Goal: Task Accomplishment & Management: Manage account settings

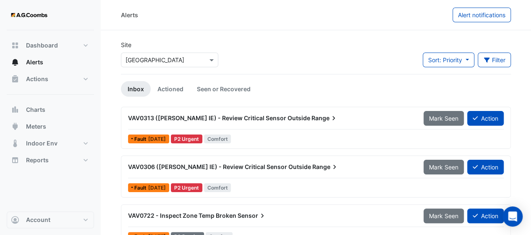
click at [198, 168] on span "VAV0306 ([PERSON_NAME] IE) - Review Critical Sensor Outside" at bounding box center [219, 166] width 183 height 7
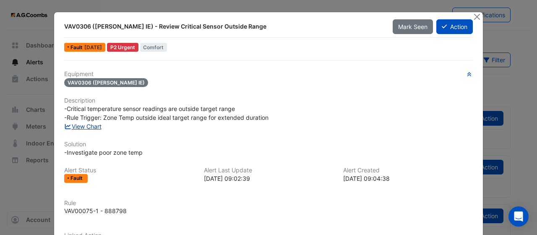
click at [88, 128] on link "View Chart" at bounding box center [82, 125] width 37 height 7
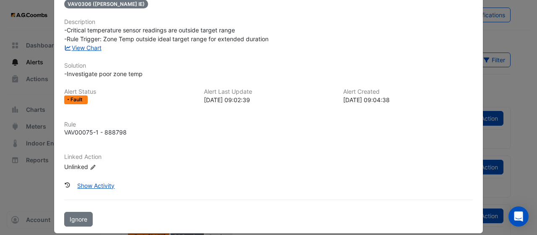
scroll to position [87, 0]
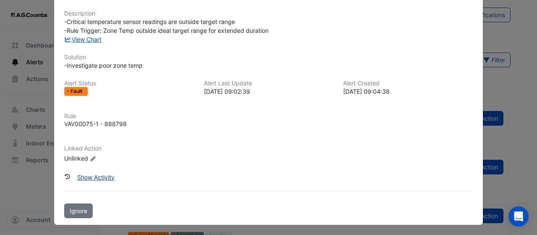
click at [107, 173] on button "Show Activity" at bounding box center [96, 176] width 48 height 15
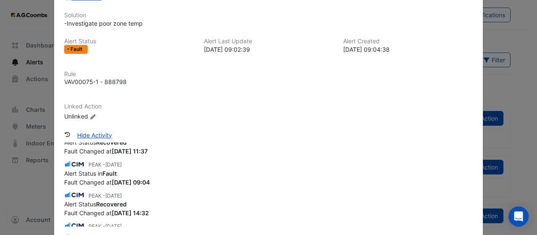
scroll to position [195, 0]
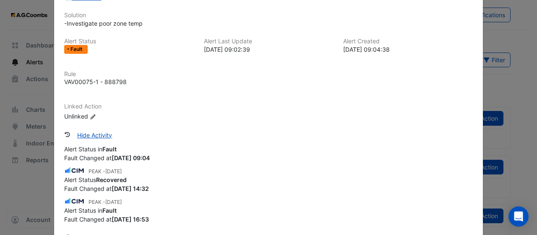
click at [18, 189] on ngb-modal-window "VAV0306 ([PERSON_NAME] IE) - Review Critical Sensor Outside Range Mark Seen Act…" at bounding box center [268, 117] width 537 height 235
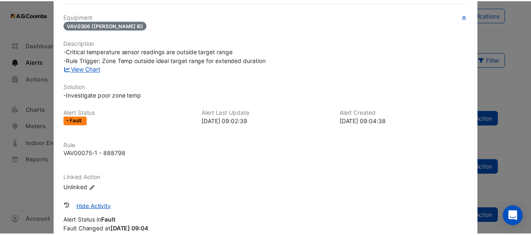
scroll to position [0, 0]
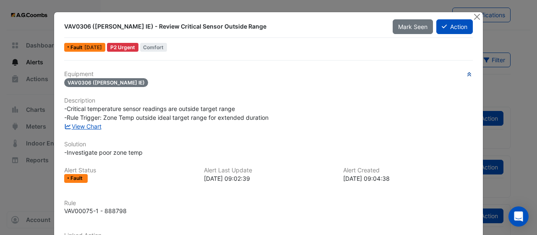
click at [466, 71] on fa-icon "button" at bounding box center [469, 74] width 6 height 6
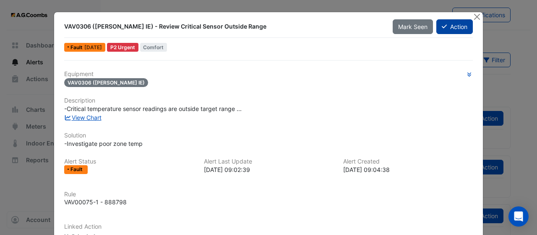
click at [458, 24] on button "Action" at bounding box center [454, 26] width 36 height 15
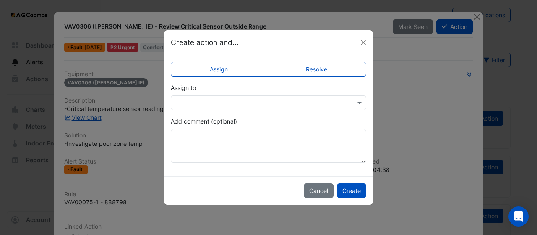
click at [356, 44] on div "Create action and..." at bounding box center [268, 42] width 209 height 25
click at [367, 40] on button "Close" at bounding box center [363, 42] width 13 height 13
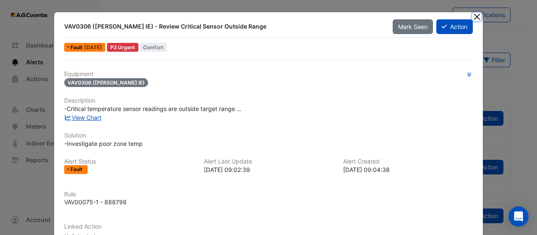
click at [474, 18] on button "Close" at bounding box center [476, 16] width 9 height 9
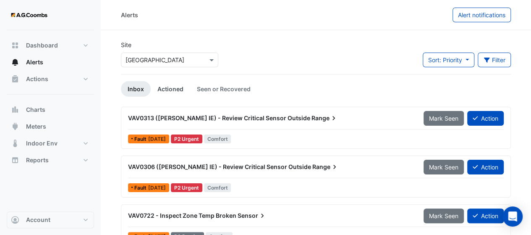
click at [172, 91] on link "Actioned" at bounding box center [170, 89] width 39 height 16
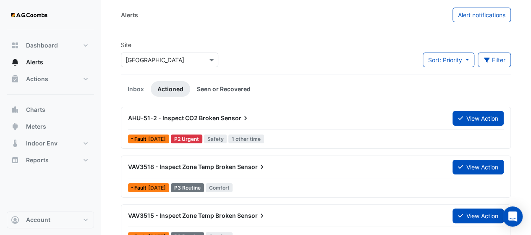
click at [228, 87] on link "Seen or Recovered" at bounding box center [223, 89] width 67 height 16
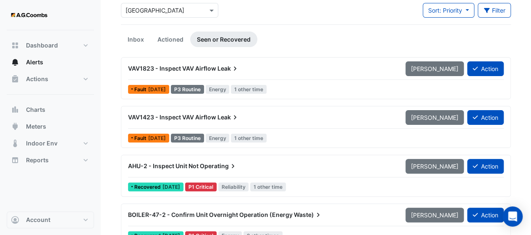
scroll to position [56, 0]
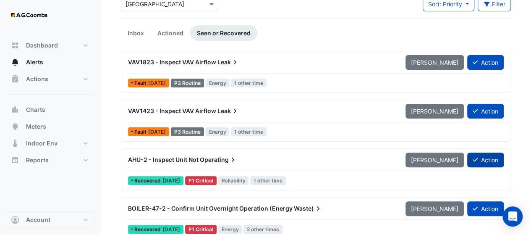
click at [474, 158] on icon at bounding box center [474, 159] width 5 height 6
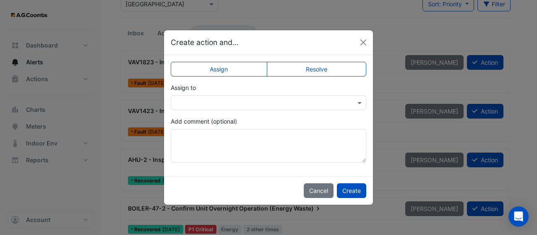
click at [295, 73] on label "Resolve" at bounding box center [317, 69] width 100 height 15
click at [355, 190] on button "Create" at bounding box center [351, 190] width 29 height 15
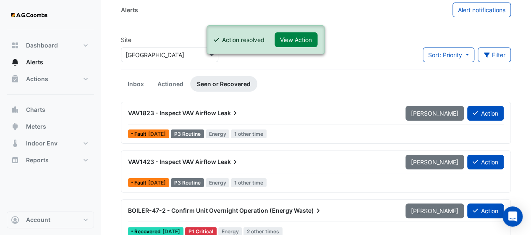
scroll to position [0, 0]
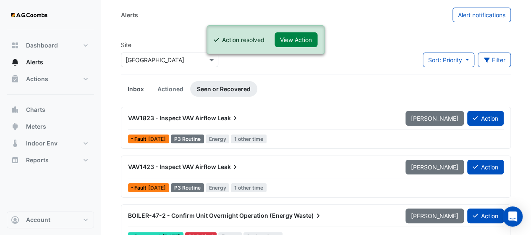
click at [142, 87] on link "Inbox" at bounding box center [136, 89] width 30 height 16
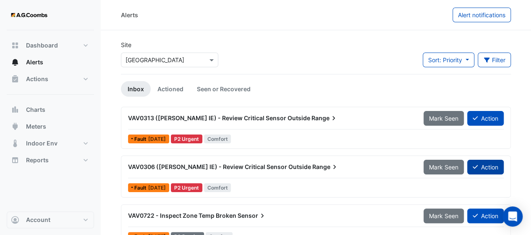
click at [478, 168] on button "Action" at bounding box center [485, 166] width 36 height 15
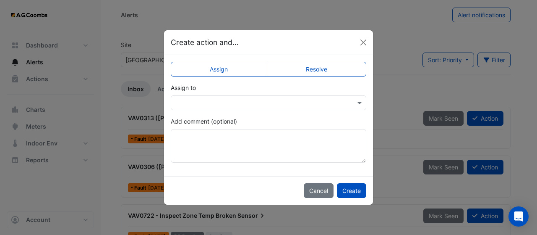
click at [215, 103] on input "text" at bounding box center [259, 103] width 169 height 9
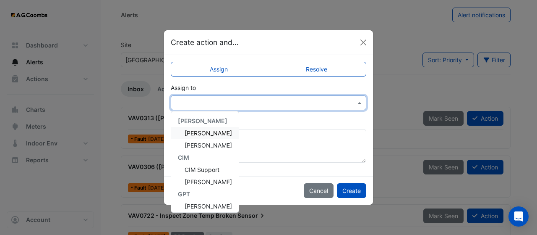
click at [215, 132] on span "[PERSON_NAME]" at bounding box center [208, 132] width 47 height 7
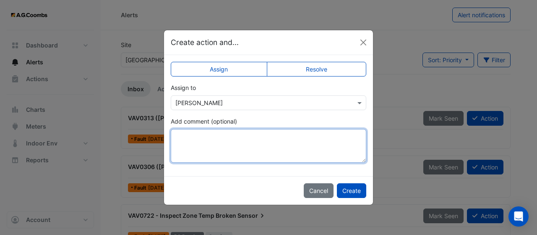
click at [214, 140] on textarea "Add comment (optional)" at bounding box center [268, 146] width 195 height 34
type textarea "**********"
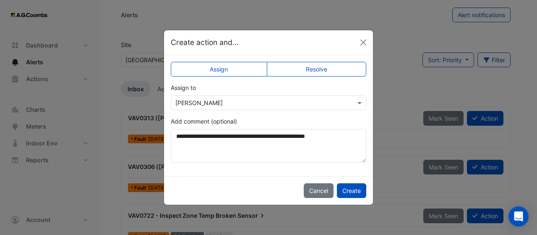
click at [307, 71] on label "Resolve" at bounding box center [317, 69] width 100 height 15
click at [351, 190] on button "Create" at bounding box center [351, 190] width 29 height 15
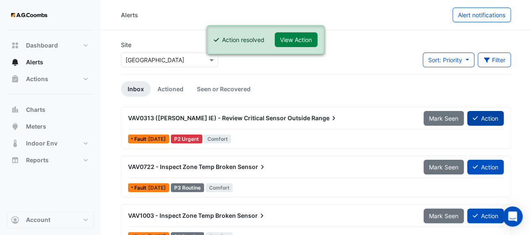
click at [481, 120] on button "Action" at bounding box center [485, 118] width 36 height 15
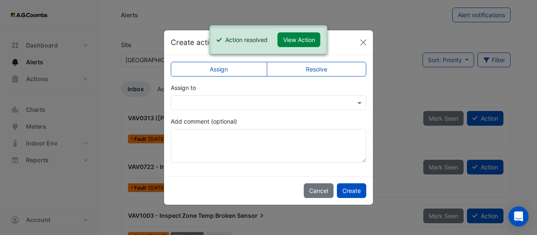
click at [317, 72] on label "Resolve" at bounding box center [317, 69] width 100 height 15
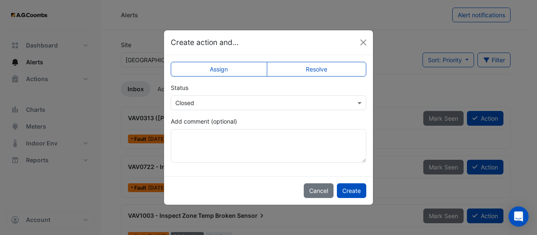
click at [266, 106] on input "text" at bounding box center [259, 103] width 169 height 9
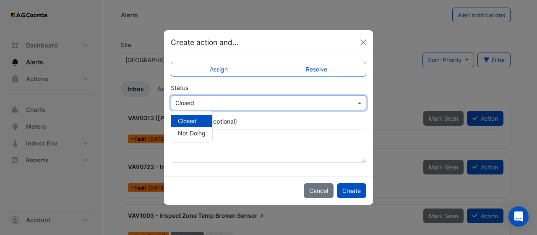
click at [217, 89] on div "Status Select Status × Closed Closed Not Doing" at bounding box center [268, 96] width 195 height 27
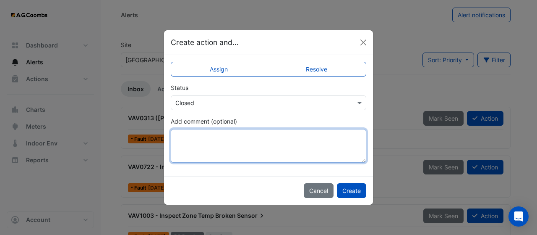
click at [268, 147] on textarea "Add comment (optional)" at bounding box center [268, 146] width 195 height 34
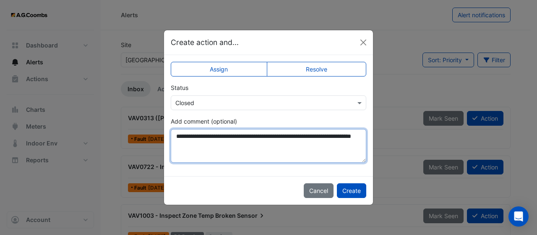
click at [238, 138] on textarea "**********" at bounding box center [268, 146] width 195 height 34
type textarea "**********"
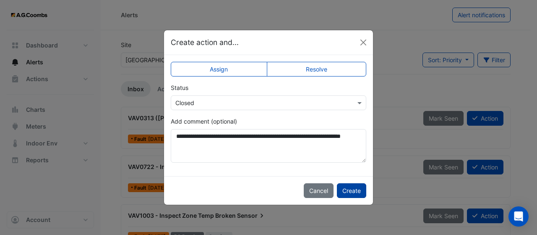
click at [355, 195] on button "Create" at bounding box center [351, 190] width 29 height 15
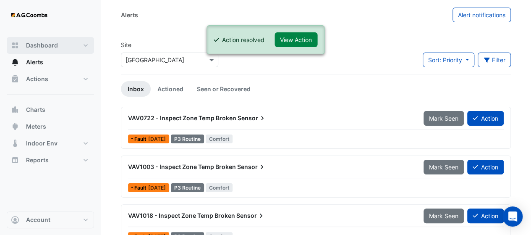
click at [48, 49] on span "Dashboard" at bounding box center [42, 45] width 32 height 8
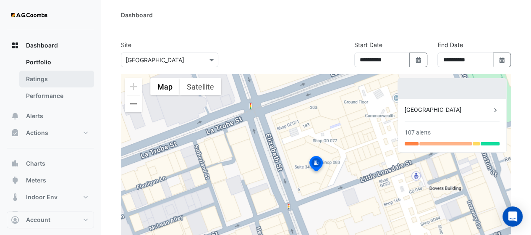
click at [60, 82] on link "Ratings" at bounding box center [56, 78] width 75 height 17
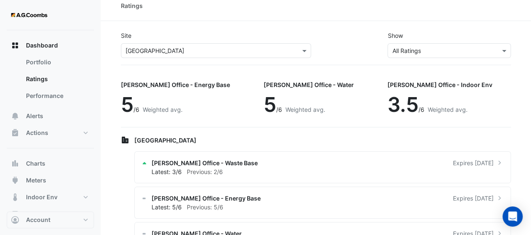
scroll to position [14, 0]
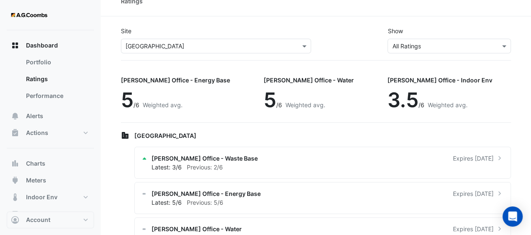
click at [399, 79] on div "[PERSON_NAME] Office - Indoor Env" at bounding box center [439, 80] width 105 height 9
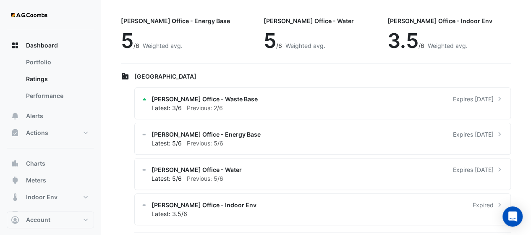
scroll to position [73, 0]
click at [40, 97] on link "Performance" at bounding box center [56, 95] width 75 height 17
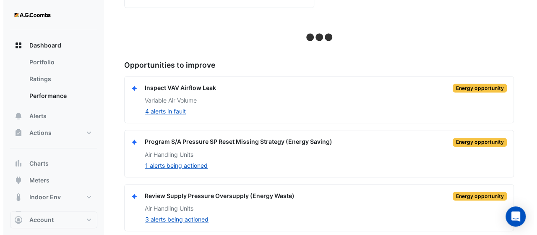
scroll to position [139, 0]
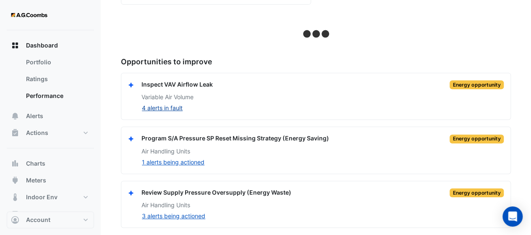
click at [171, 108] on button "4 alerts in fault" at bounding box center [162, 108] width 42 height 10
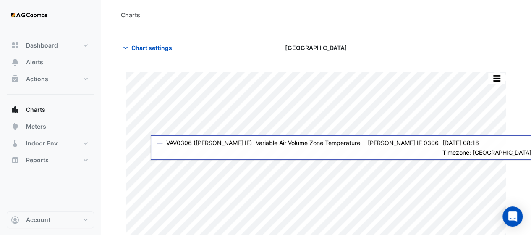
scroll to position [14, 0]
